Goal: Information Seeking & Learning: Learn about a topic

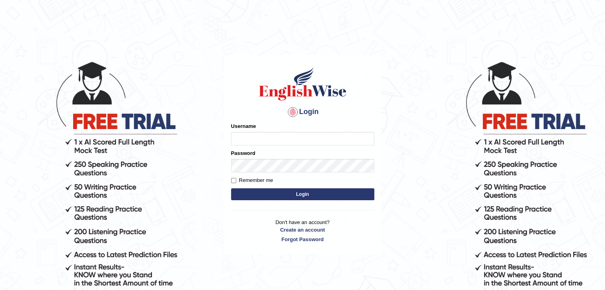
drag, startPoint x: 0, startPoint y: 0, endPoint x: 266, endPoint y: 138, distance: 299.6
click at [266, 138] on input "Username" at bounding box center [302, 139] width 143 height 14
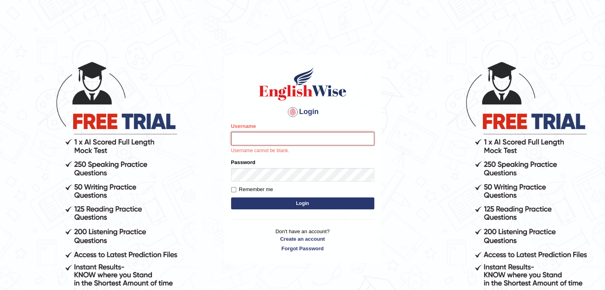
type input "Tioguis"
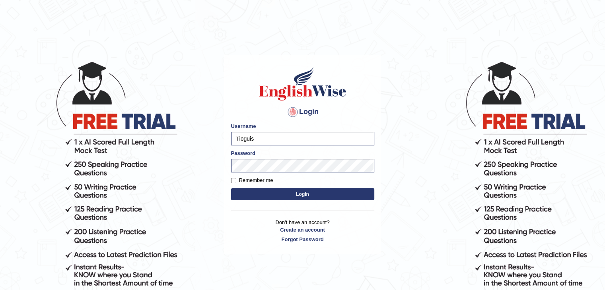
click at [229, 179] on div "Login Please fix the following errors: Username Tioguis Password Remember me Lo…" at bounding box center [302, 154] width 157 height 199
click at [233, 181] on input "Remember me" at bounding box center [233, 180] width 5 height 5
checkbox input "true"
click at [311, 196] on button "Login" at bounding box center [302, 194] width 143 height 12
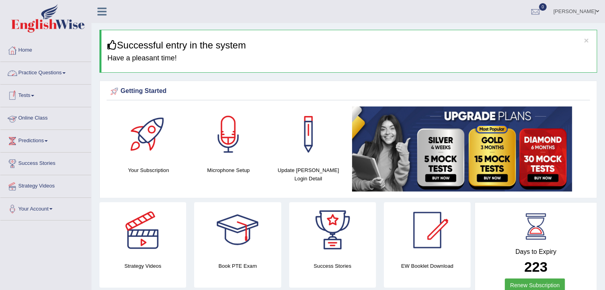
click at [41, 120] on link "Online Class" at bounding box center [45, 117] width 91 height 20
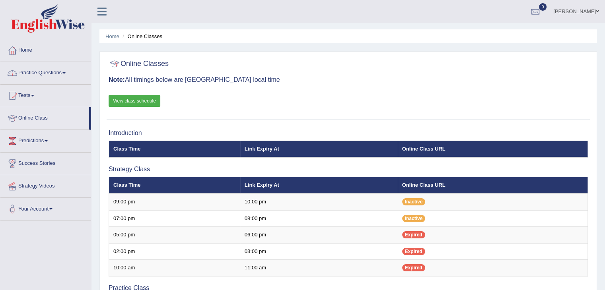
click at [69, 72] on link "Practice Questions" at bounding box center [45, 72] width 91 height 20
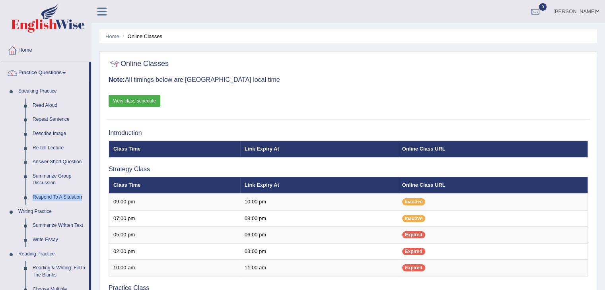
drag, startPoint x: 91, startPoint y: 184, endPoint x: 89, endPoint y: 194, distance: 10.1
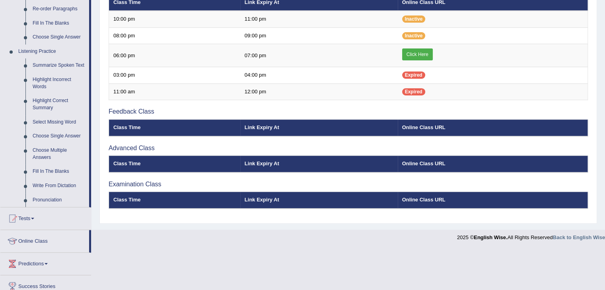
scroll to position [271, 0]
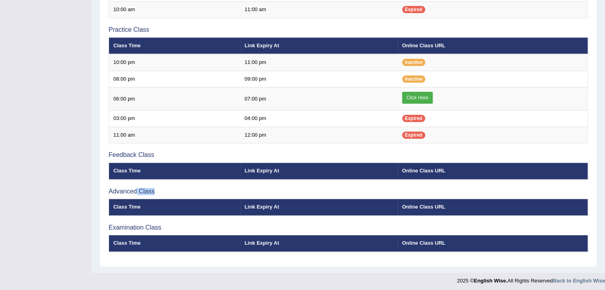
drag, startPoint x: 137, startPoint y: 188, endPoint x: 341, endPoint y: 193, distance: 204.0
click at [341, 193] on div "Introduction Class Time Link Expiry At Online Class URL Strategy Class Class Ti…" at bounding box center [348, 65] width 483 height 396
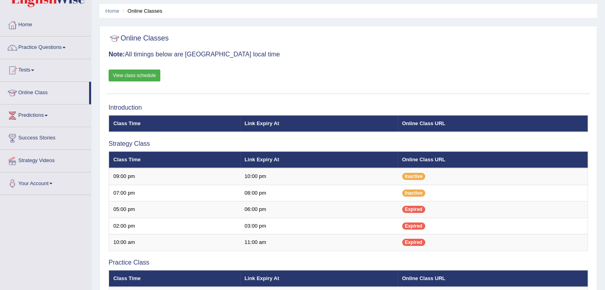
scroll to position [12, 0]
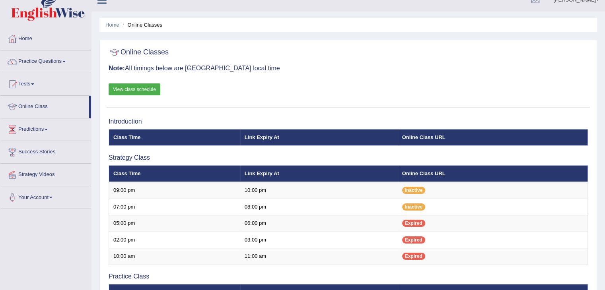
click at [143, 88] on link "View class schedule" at bounding box center [135, 89] width 52 height 12
